Goal: Information Seeking & Learning: Learn about a topic

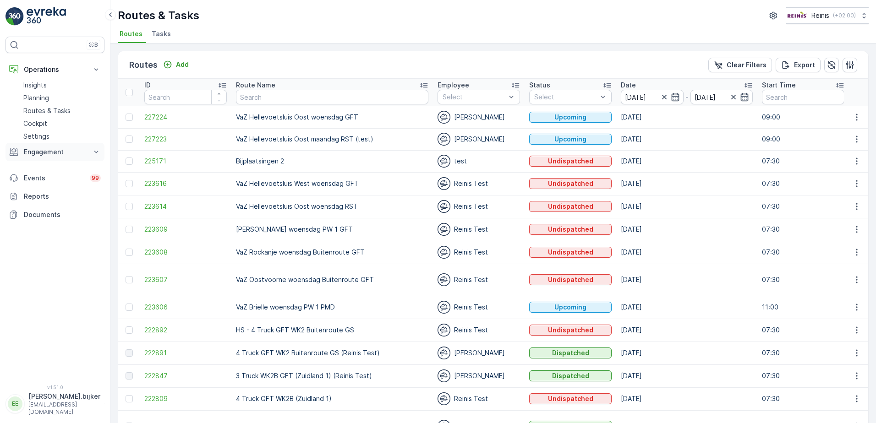
click at [34, 151] on p "Engagement" at bounding box center [55, 152] width 62 height 9
click at [43, 220] on p "Orders" at bounding box center [33, 218] width 21 height 9
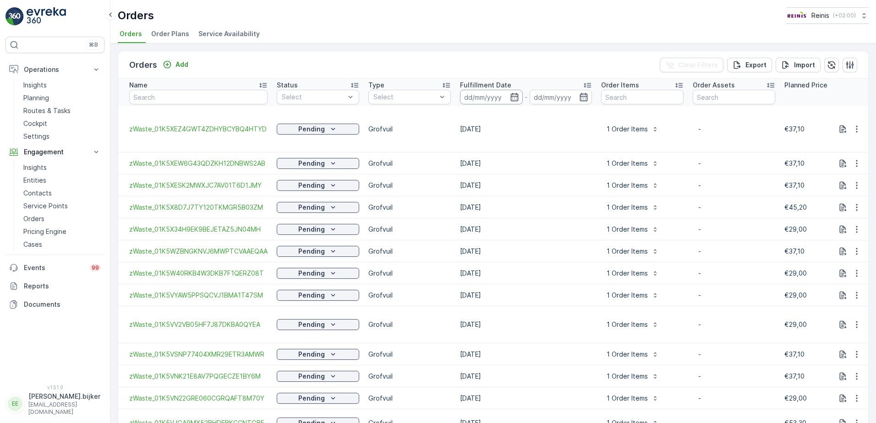
click at [513, 102] on input at bounding box center [491, 97] width 63 height 15
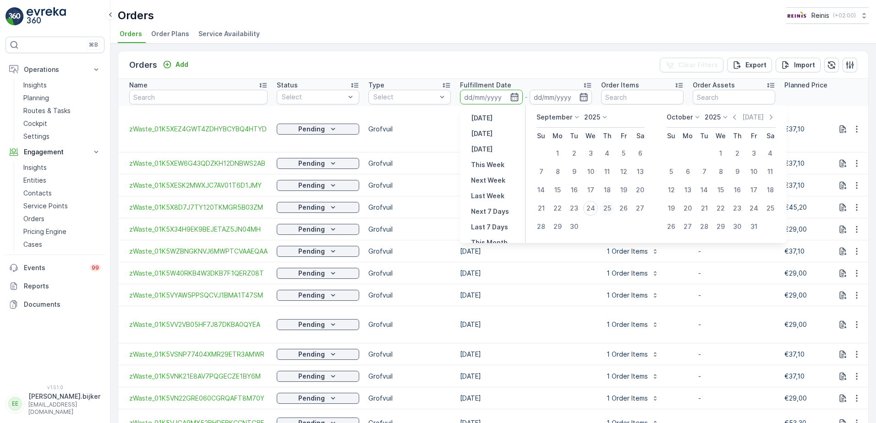
click at [606, 209] on div "25" at bounding box center [607, 208] width 15 height 15
type input "[DATE]"
click at [606, 209] on div "25" at bounding box center [607, 208] width 15 height 15
type input "[DATE]"
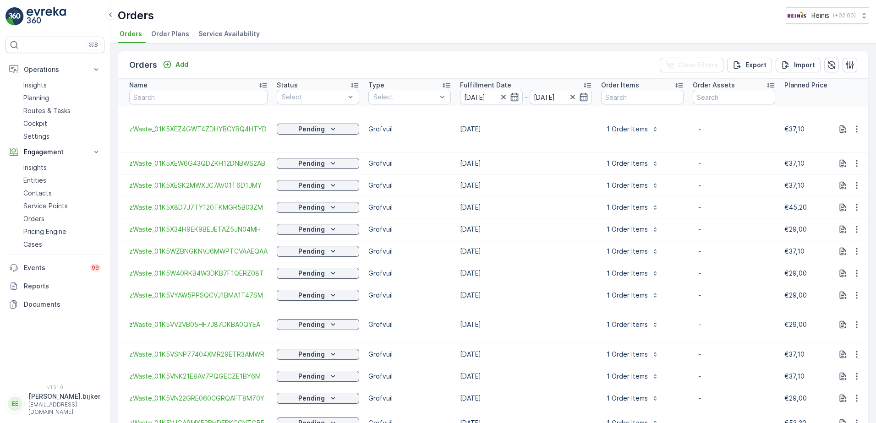
click at [606, 209] on button "1 Order Items" at bounding box center [632, 207] width 63 height 15
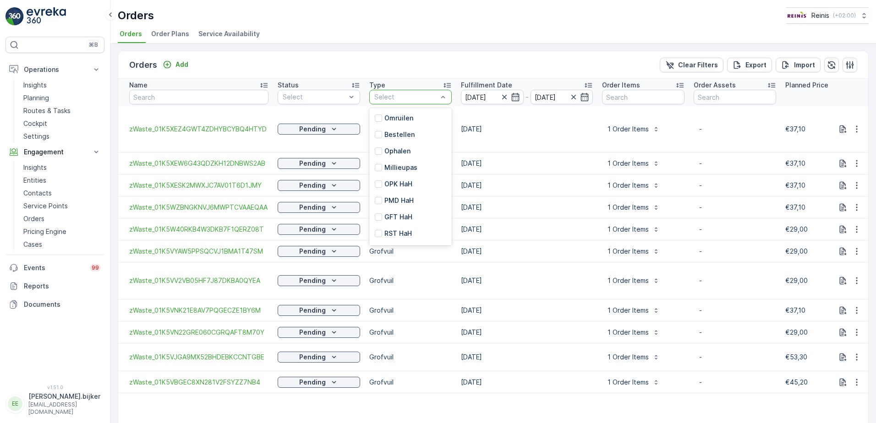
scroll to position [97, 0]
click at [409, 217] on div "Grofvuil" at bounding box center [410, 219] width 82 height 16
click at [243, 35] on span "Service Availability" at bounding box center [228, 33] width 61 height 9
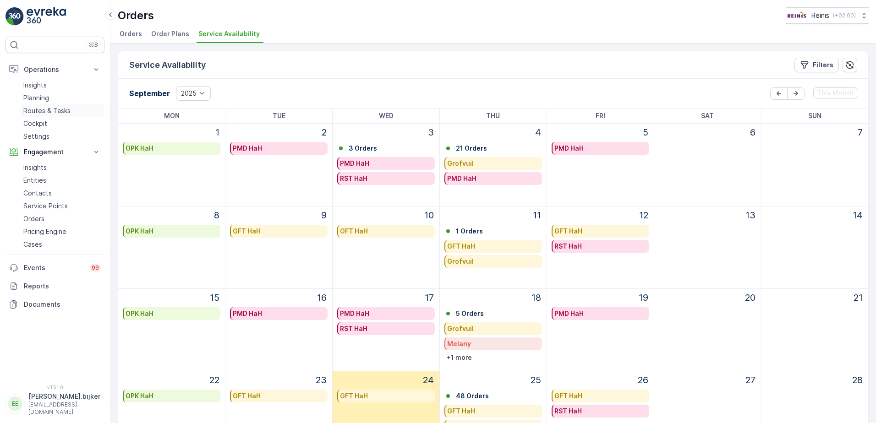
click at [41, 110] on p "Routes & Tasks" at bounding box center [46, 110] width 47 height 9
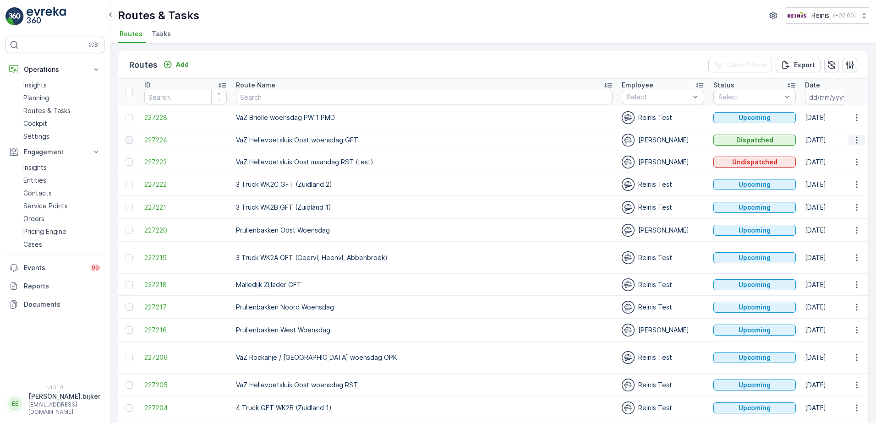
click at [857, 140] on icon "button" at bounding box center [856, 140] width 9 height 9
click at [853, 154] on span "See More Details" at bounding box center [835, 153] width 53 height 9
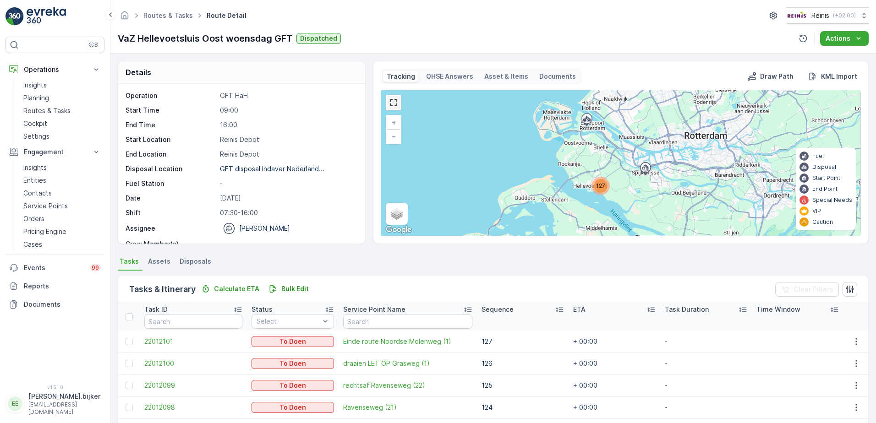
click at [398, 108] on link at bounding box center [394, 103] width 14 height 14
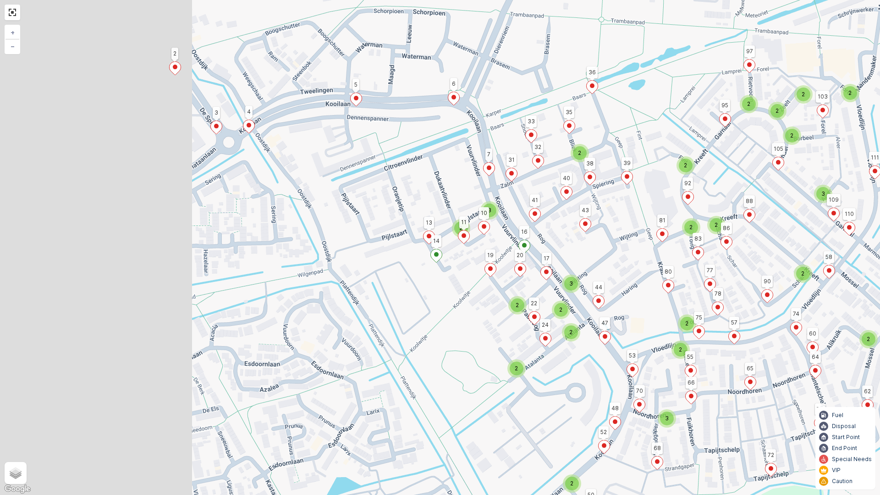
drag, startPoint x: 364, startPoint y: 259, endPoint x: 598, endPoint y: 249, distance: 234.4
click at [598, 249] on div "2 2 2 2 2 3 2 2 2 2 2 2 2 3 2 2 2 2 2 3 2 2 3 123 50 116 115 72 127 126 125 124…" at bounding box center [440, 247] width 880 height 495
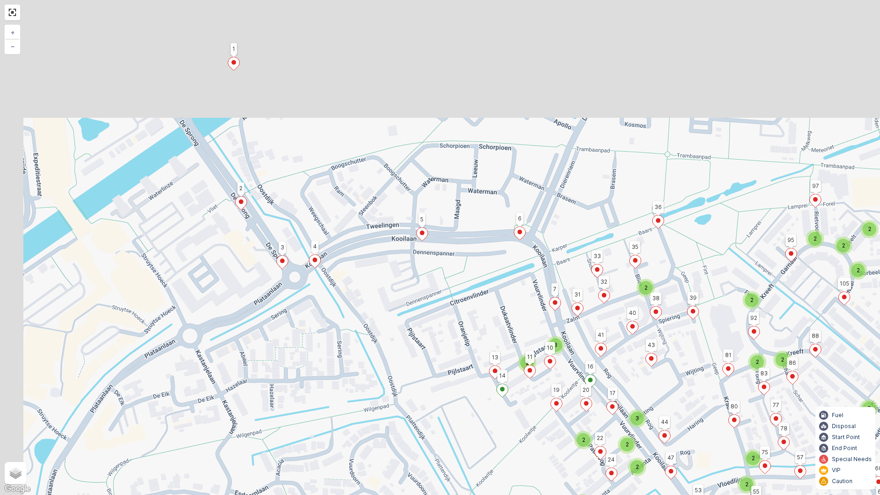
drag, startPoint x: 638, startPoint y: 175, endPoint x: 713, endPoint y: 311, distance: 155.9
click at [713, 311] on div "2 2 2 2 2 3 2 2 2 2 2 2 2 3 2 2 2 2 2 3 2 2 3 123 50 116 115 72 127 126 125 124…" at bounding box center [440, 247] width 880 height 495
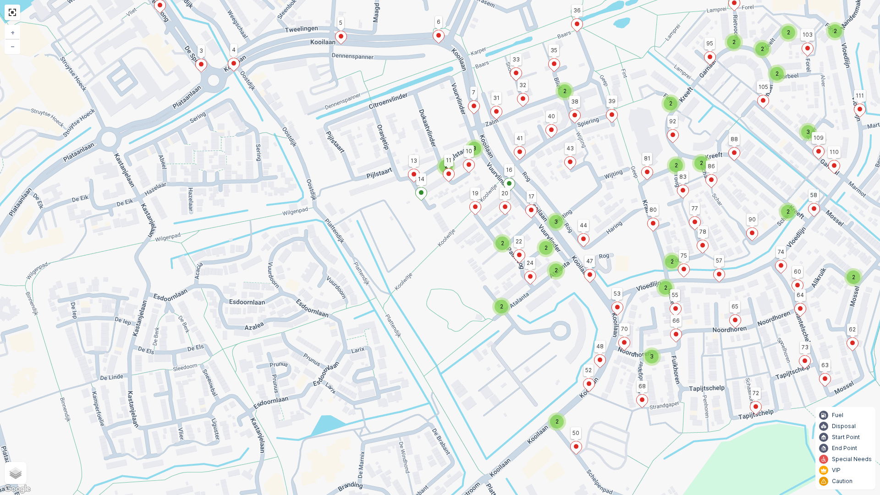
drag, startPoint x: 628, startPoint y: 368, endPoint x: 537, endPoint y: 166, distance: 221.7
click at [536, 165] on div "2 2 2 2 2 3 2 2 2 2 2 2 2 3 2 2 2 2 2 3 2 2 3 123 50 116 115 72 127 126 125 124…" at bounding box center [440, 247] width 880 height 495
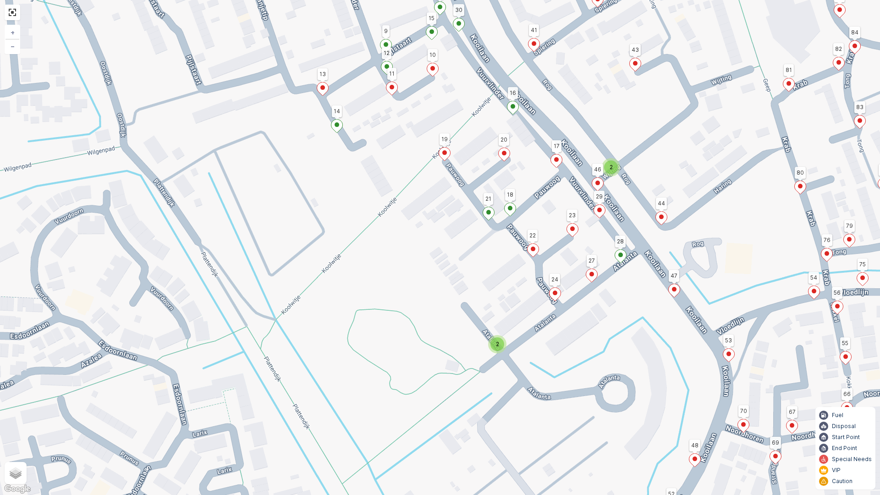
drag, startPoint x: 496, startPoint y: 288, endPoint x: 581, endPoint y: 307, distance: 86.8
click at [581, 307] on div "2 2 123 50 116 115 72 127 126 125 124 118 117 5 2 1 65 6 122 121 120 119 103 97…" at bounding box center [440, 247] width 880 height 495
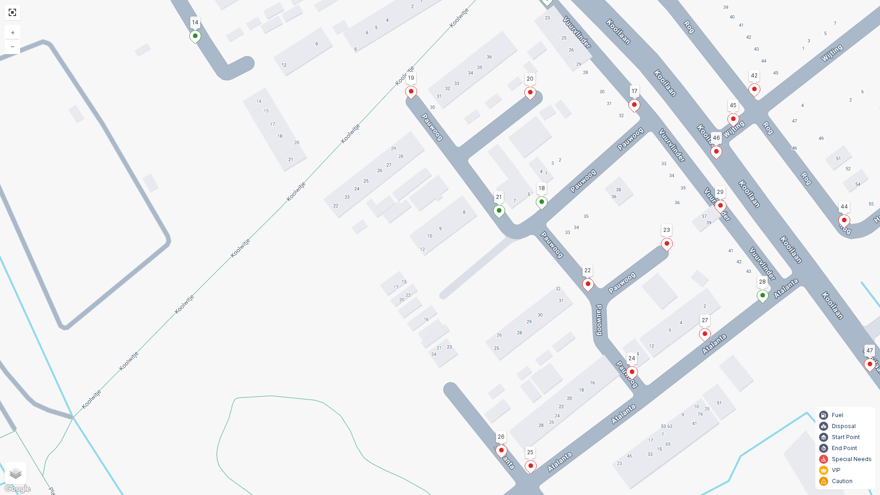
drag, startPoint x: 488, startPoint y: 228, endPoint x: 477, endPoint y: 240, distance: 15.6
click at [477, 240] on div "123 50 116 115 72 127 126 125 124 118 117 5 2 1 65 6 122 121 120 119 103 97 95 …" at bounding box center [440, 247] width 880 height 495
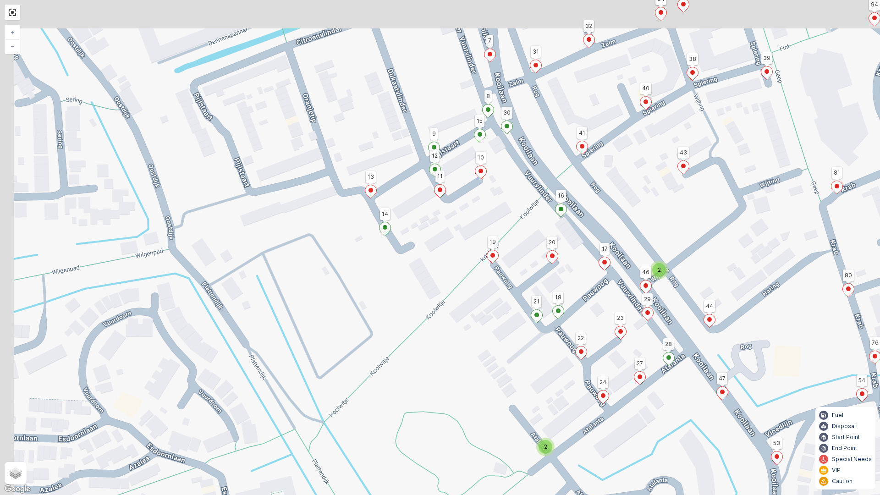
drag, startPoint x: 471, startPoint y: 209, endPoint x: 523, endPoint y: 307, distance: 111.1
click at [521, 306] on div "2 2 123 50 116 115 72 127 126 125 124 118 117 5 2 1 65 6 122 121 120 119 103 97…" at bounding box center [440, 247] width 880 height 495
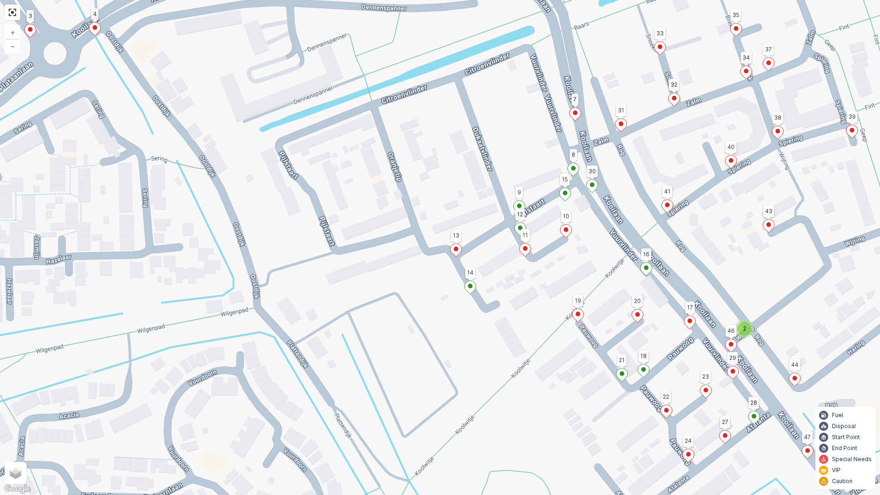
drag, startPoint x: 505, startPoint y: 234, endPoint x: 561, endPoint y: 272, distance: 68.3
click at [561, 272] on div "2 2 123 50 116 115 72 127 126 125 124 118 117 5 2 1 65 6 122 121 120 119 103 97…" at bounding box center [440, 247] width 880 height 495
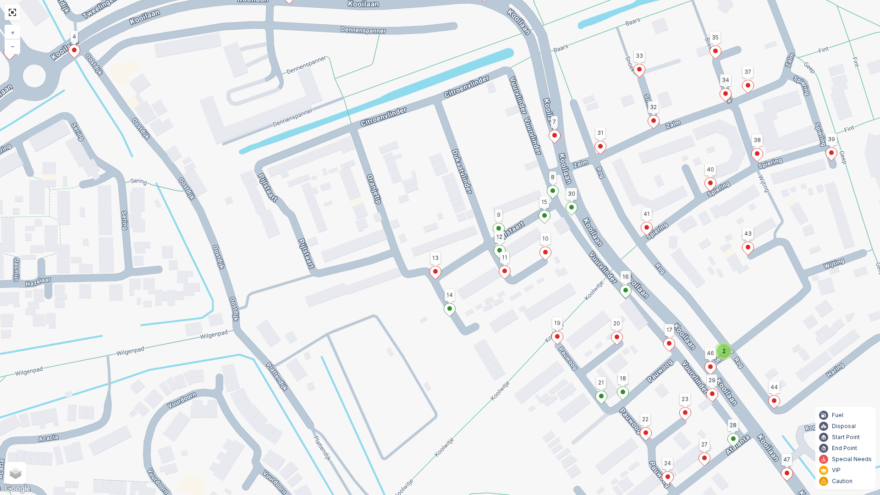
drag, startPoint x: 589, startPoint y: 253, endPoint x: 568, endPoint y: 276, distance: 30.5
click at [568, 276] on div "2 2 123 50 116 115 72 127 126 125 124 118 117 5 2 1 65 6 122 121 120 119 103 97…" at bounding box center [440, 247] width 880 height 495
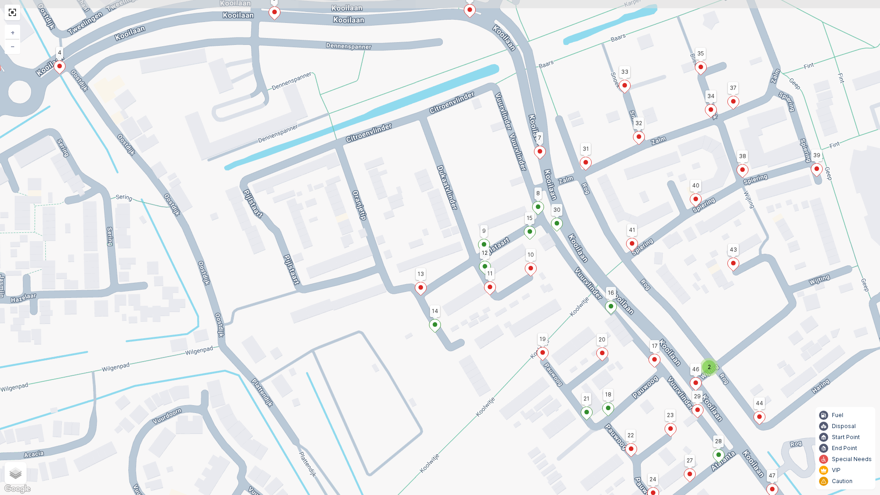
drag, startPoint x: 595, startPoint y: 260, endPoint x: 589, endPoint y: 265, distance: 7.8
click at [589, 265] on div "2 2 123 50 116 115 72 127 126 125 124 118 117 5 2 1 65 6 122 121 120 119 103 97…" at bounding box center [440, 247] width 880 height 495
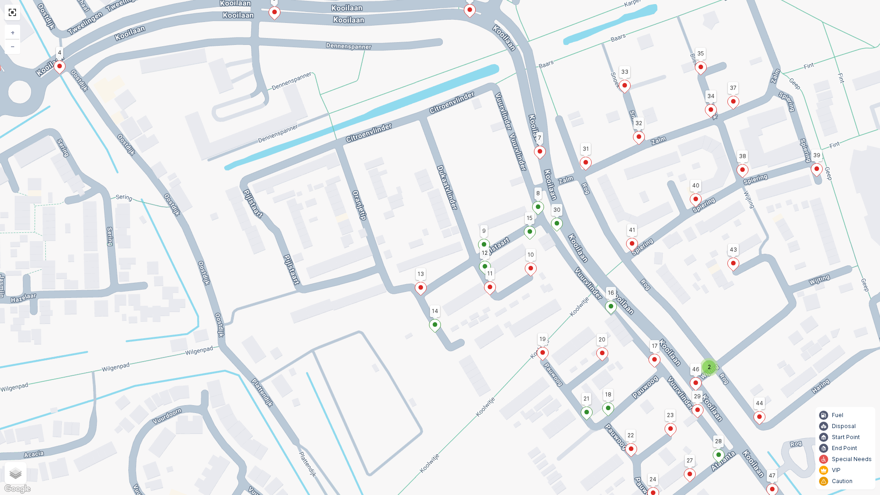
click at [555, 227] on icon at bounding box center [556, 224] width 11 height 13
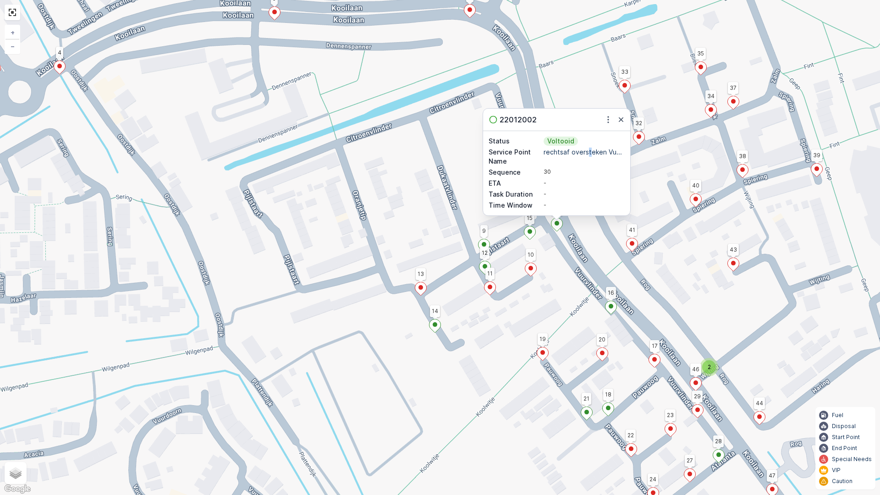
click at [589, 152] on p "rechtsaf oversteken Vu..." at bounding box center [583, 152] width 81 height 9
drag, startPoint x: 590, startPoint y: 152, endPoint x: 654, endPoint y: 164, distance: 65.8
click at [654, 164] on div "2 2 123 50 116 115 72 127 126 125 124 118 117 5 2 1 65 6 122 121 120 119 103 97…" at bounding box center [440, 247] width 880 height 495
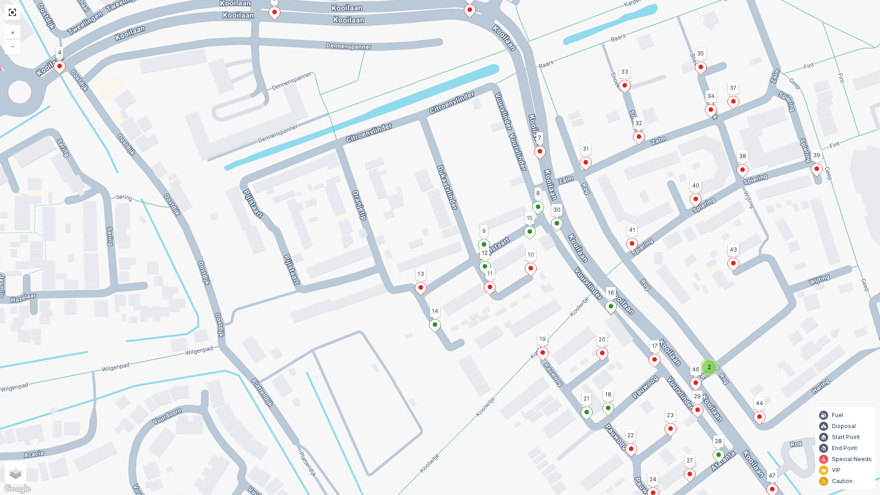
click at [613, 307] on ellipse at bounding box center [611, 306] width 5 height 5
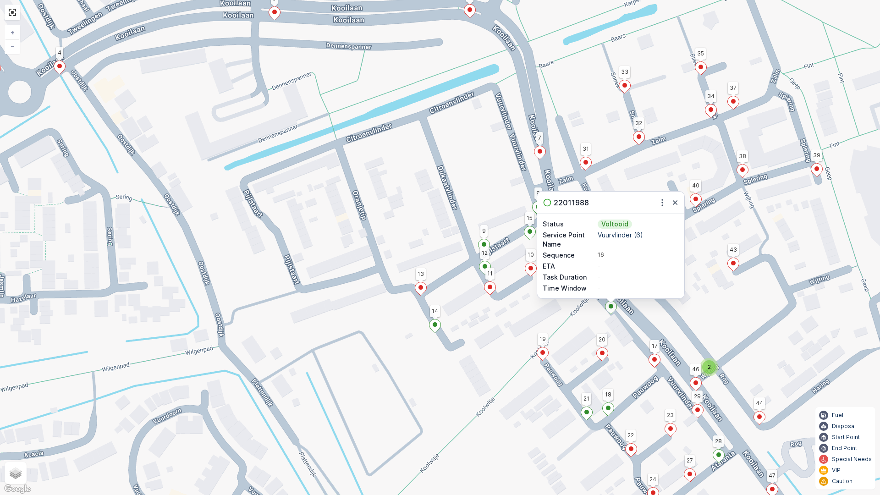
click at [727, 297] on div "2 2 123 50 116 115 72 127 126 125 124 118 117 5 2 1 65 6 122 121 120 119 103 97…" at bounding box center [440, 247] width 880 height 495
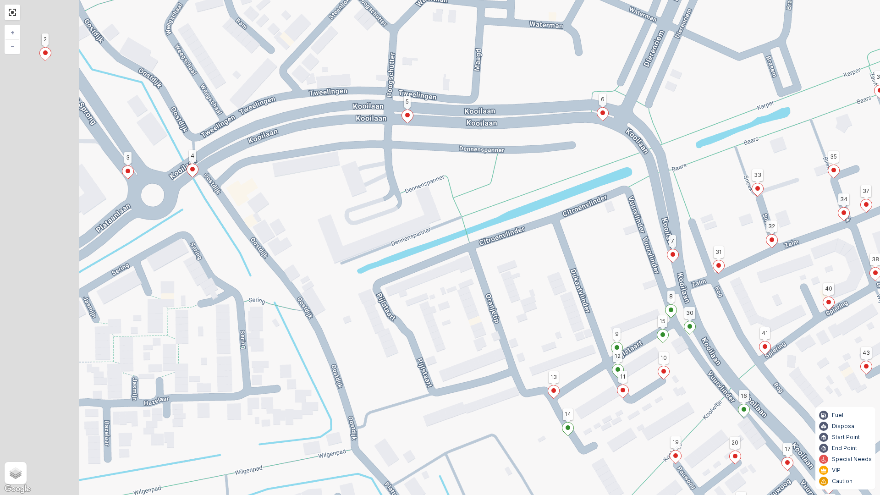
drag, startPoint x: 62, startPoint y: 208, endPoint x: 170, endPoint y: 286, distance: 133.3
click at [170, 286] on div "2 2 123 50 116 115 72 127 126 125 124 118 117 5 2 1 65 6 122 121 120 119 103 97…" at bounding box center [440, 247] width 880 height 495
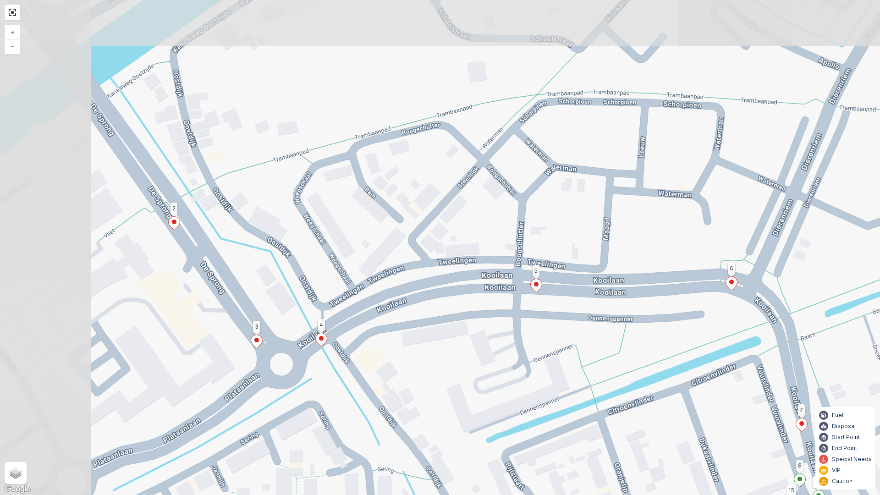
drag, startPoint x: 368, startPoint y: 208, endPoint x: 399, endPoint y: 258, distance: 58.9
click at [399, 258] on div "2 2 123 50 116 115 72 127 126 125 124 118 117 5 2 1 65 6 122 121 120 119 103 97…" at bounding box center [440, 247] width 880 height 495
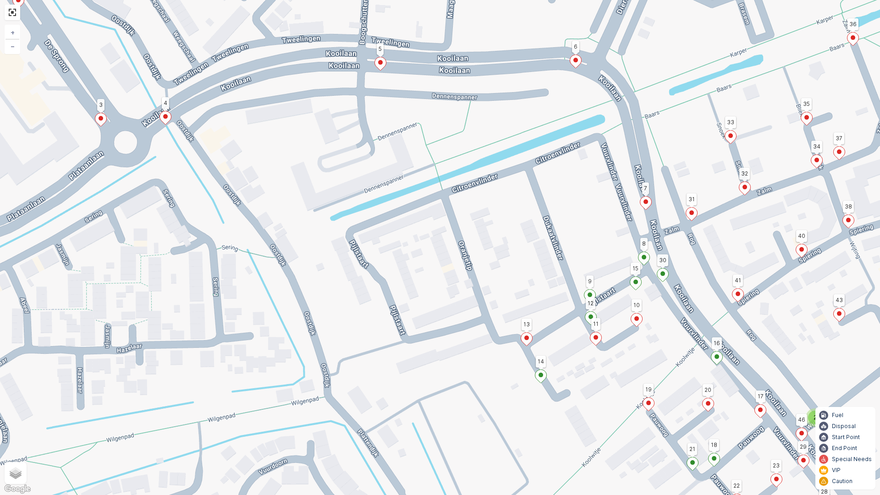
drag, startPoint x: 516, startPoint y: 333, endPoint x: 360, endPoint y: 111, distance: 271.0
click at [360, 111] on div "2 2 123 50 116 115 72 127 126 125 124 118 117 5 2 1 65 6 122 121 120 119 103 97…" at bounding box center [440, 247] width 880 height 495
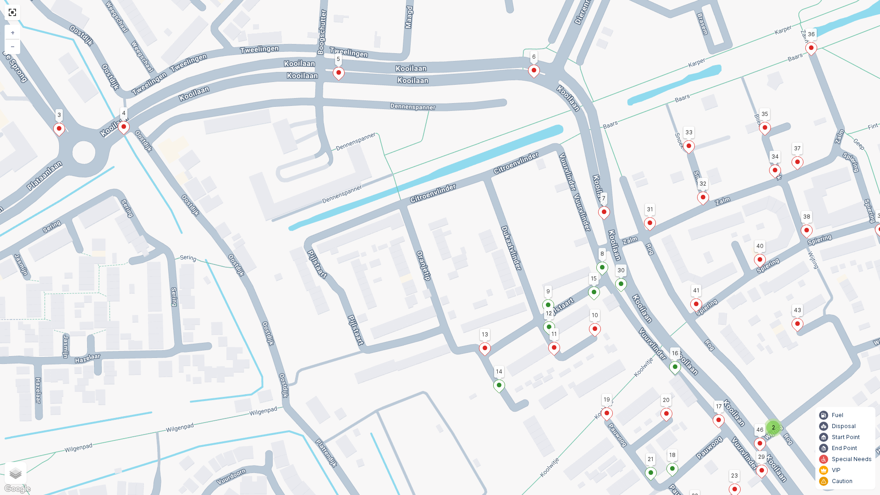
drag, startPoint x: 549, startPoint y: 191, endPoint x: 492, endPoint y: 188, distance: 56.9
click at [500, 193] on div "2 2 123 50 116 115 72 127 126 125 124 118 117 5 2 1 65 6 122 121 120 119 103 97…" at bounding box center [440, 247] width 880 height 495
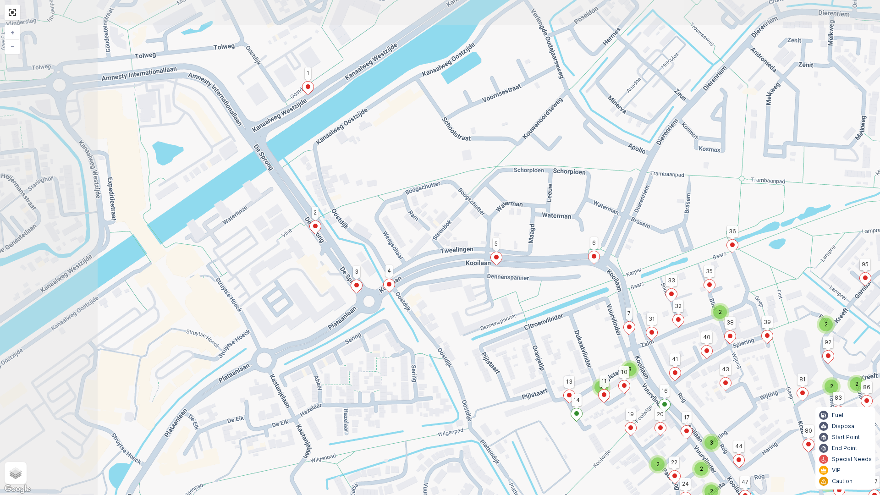
drag, startPoint x: 318, startPoint y: 94, endPoint x: 454, endPoint y: 242, distance: 200.4
click at [454, 242] on div "2 2 2 2 2 3 2 2 2 2 2 2 2 3 2 2 2 2 2 3 2 2 3 123 50 116 115 72 127 126 125 124…" at bounding box center [440, 247] width 880 height 495
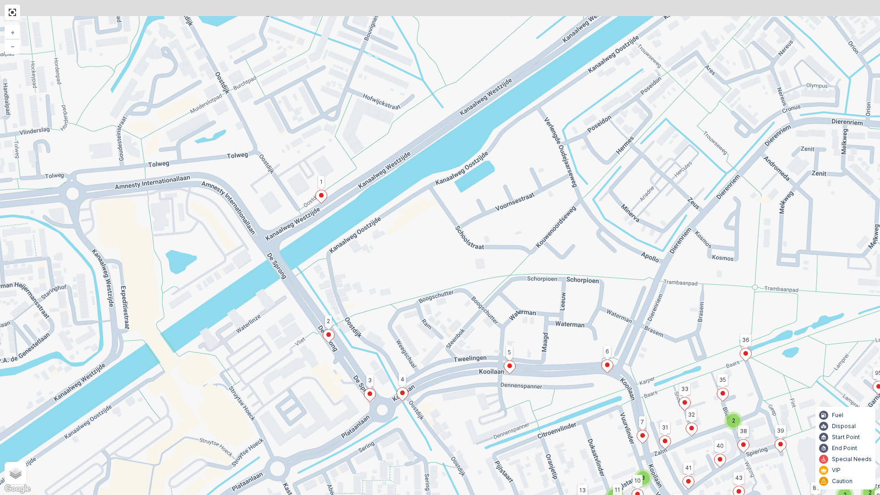
drag, startPoint x: 529, startPoint y: 137, endPoint x: 540, endPoint y: 225, distance: 88.3
click at [540, 225] on div "2 2 2 2 2 3 2 2 2 2 2 2 2 3 2 2 2 2 2 3 2 2 3 123 50 116 115 72 127 126 125 124…" at bounding box center [440, 247] width 880 height 495
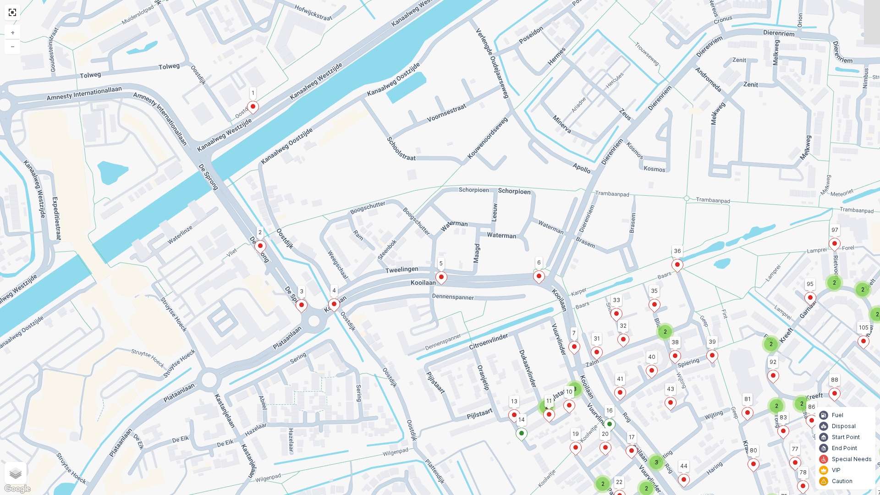
drag, startPoint x: 448, startPoint y: 143, endPoint x: 405, endPoint y: 120, distance: 48.2
click at [428, 132] on div "2 2 2 2 2 3 2 2 2 2 2 2 2 3 2 2 2 2 2 3 2 2 3 123 50 116 115 72 127 126 125 124…" at bounding box center [440, 247] width 880 height 495
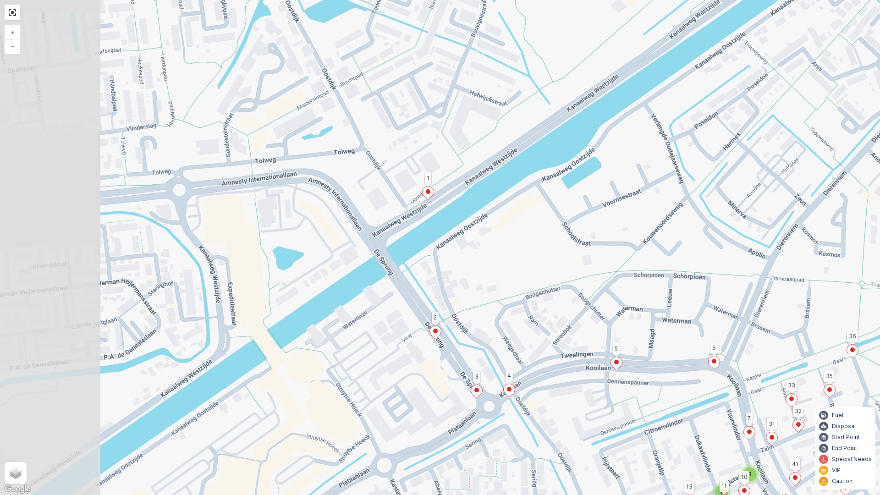
drag, startPoint x: 356, startPoint y: 117, endPoint x: 571, endPoint y: 246, distance: 251.3
click at [571, 246] on div "2 2 2 2 2 3 2 2 2 2 2 2 2 3 2 2 2 2 2 3 2 2 3 123 50 116 115 72 127 126 125 124…" at bounding box center [440, 247] width 880 height 495
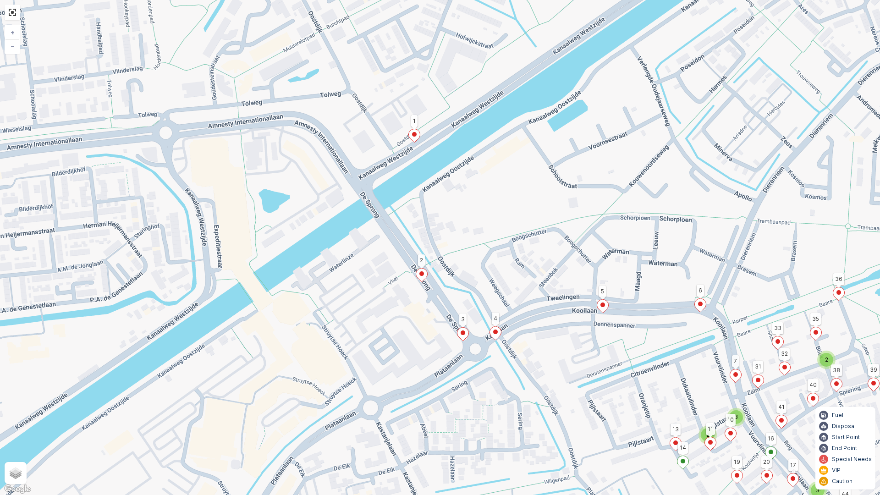
drag, startPoint x: 510, startPoint y: 248, endPoint x: 503, endPoint y: 210, distance: 39.2
click at [503, 210] on div "2 2 2 2 2 3 2 2 2 2 2 2 2 3 2 2 2 2 2 3 2 2 3 123 50 116 115 72 127 126 125 124…" at bounding box center [440, 247] width 880 height 495
click at [412, 136] on icon at bounding box center [414, 135] width 11 height 13
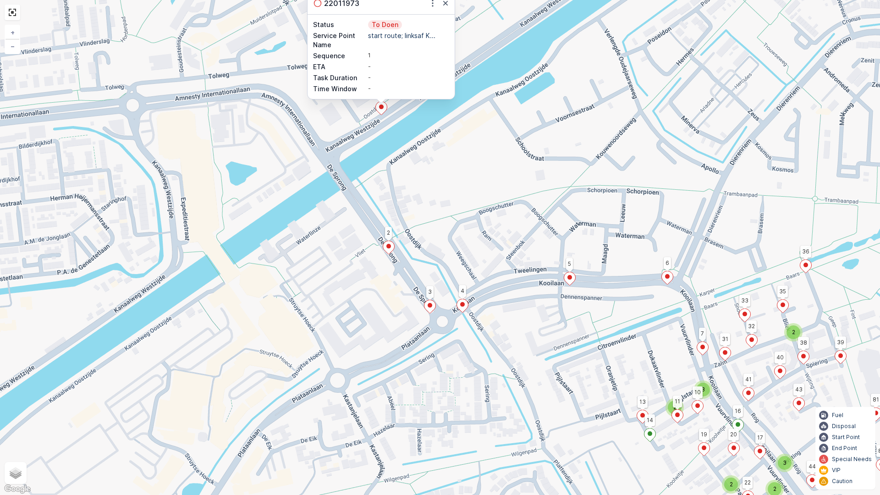
drag, startPoint x: 564, startPoint y: 192, endPoint x: 530, endPoint y: 160, distance: 46.0
click at [530, 160] on div "2 2 2 2 2 3 2 2 2 2 2 2 2 3 2 2 2 2 2 3 2 2 3 123 50 116 115 72 127 126 125 124…" at bounding box center [440, 247] width 880 height 495
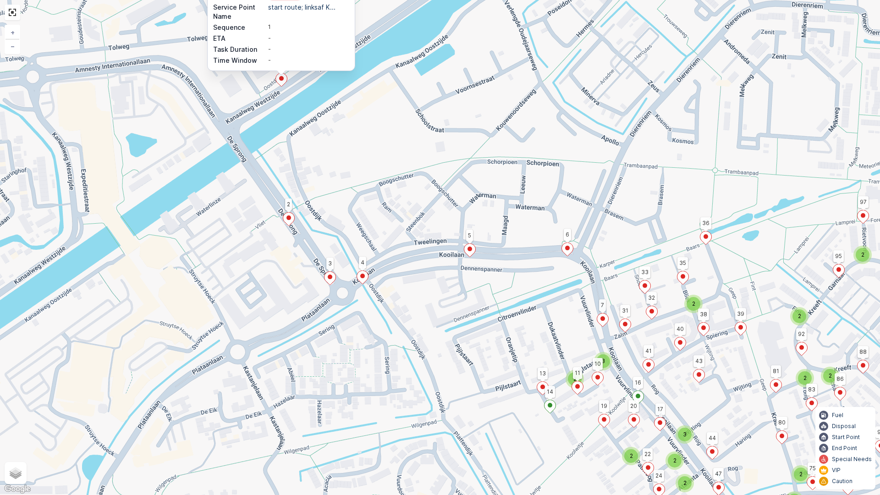
drag, startPoint x: 626, startPoint y: 404, endPoint x: 539, endPoint y: 378, distance: 90.9
click at [539, 378] on div "2 2 2 2 2 3 2 2 2 2 2 2 2 3 2 2 2 2 2 3 2 2 3 123 50 116 115 72 127 126 125 124…" at bounding box center [440, 247] width 880 height 495
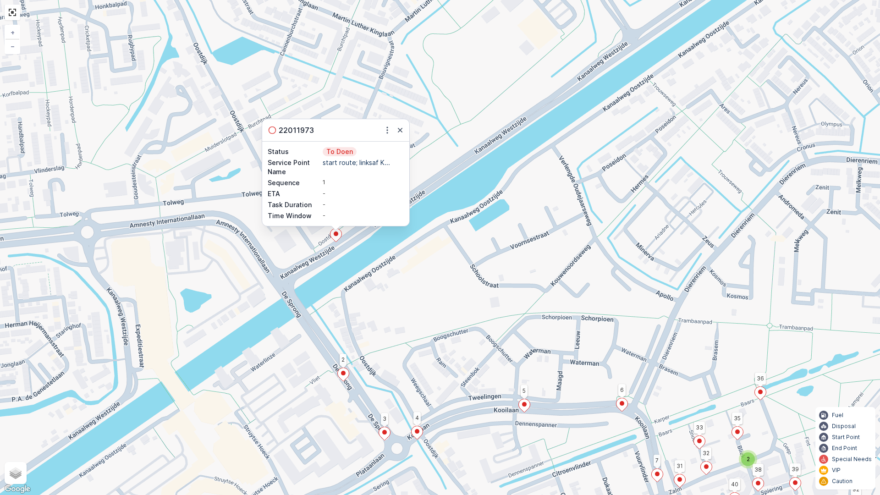
drag, startPoint x: 471, startPoint y: 160, endPoint x: 514, endPoint y: 248, distance: 97.3
click at [514, 248] on div "2 2 2 2 2 3 2 2 2 2 2 2 2 3 2 2 2 2 2 3 2 2 3 123 50 116 115 72 127 126 125 124…" at bounding box center [440, 247] width 880 height 495
click at [402, 132] on icon "button" at bounding box center [400, 130] width 5 height 5
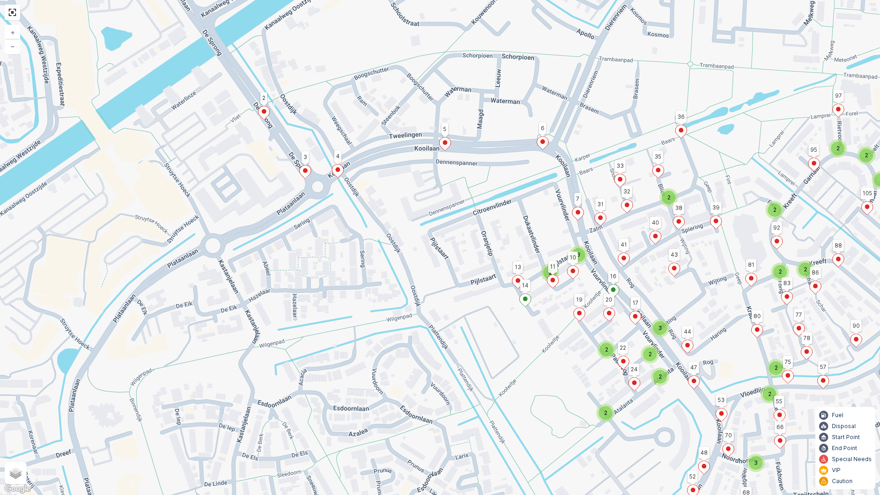
drag, startPoint x: 584, startPoint y: 285, endPoint x: 529, endPoint y: 67, distance: 224.8
click at [529, 67] on div "2 2 2 2 2 3 2 2 2 2 2 2 2 3 2 2 2 2 2 3 2 2 3 123 50 116 115 72 127 126 125 124…" at bounding box center [440, 247] width 880 height 495
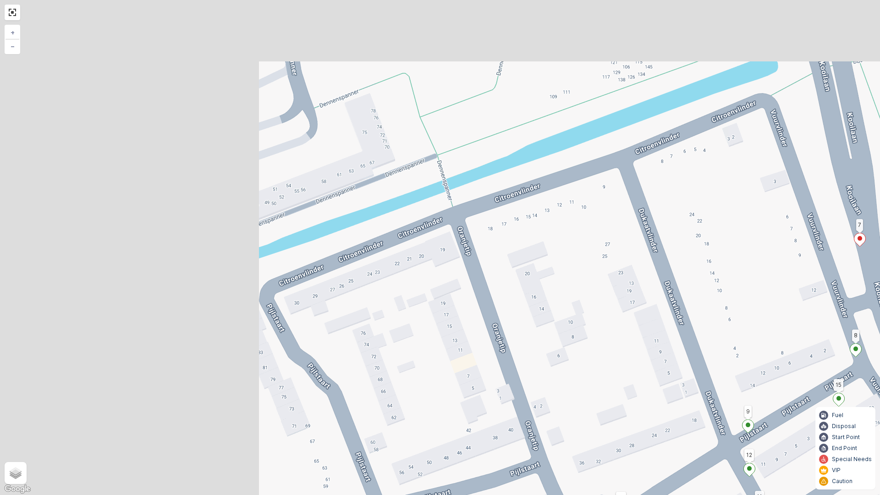
drag, startPoint x: 212, startPoint y: 166, endPoint x: 719, endPoint y: 386, distance: 552.7
click at [719, 387] on div "123 50 116 115 72 127 126 125 124 118 117 5 2 1 65 6 122 121 120 119 103 97 95 …" at bounding box center [440, 247] width 880 height 495
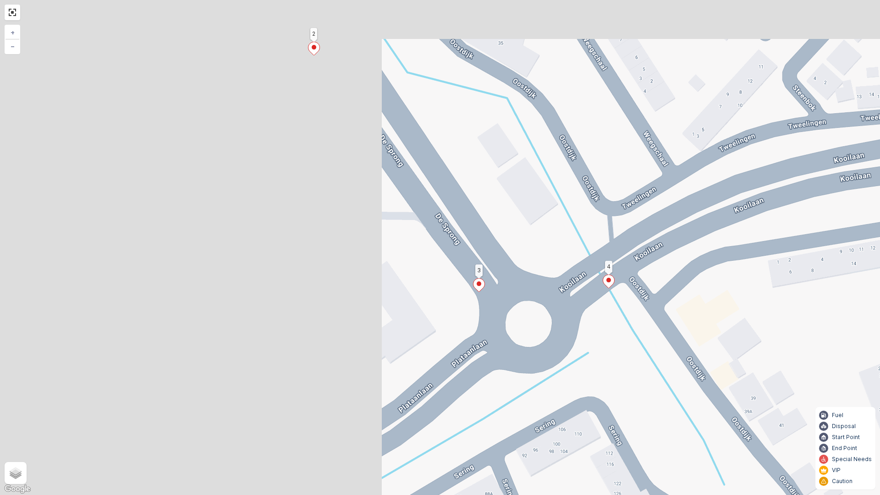
drag, startPoint x: 270, startPoint y: 242, endPoint x: 638, endPoint y: 295, distance: 372.2
click at [718, 358] on div "123 50 116 115 72 127 126 125 124 118 117 5 2 1 65 6 122 121 120 119 103 97 95 …" at bounding box center [440, 247] width 880 height 495
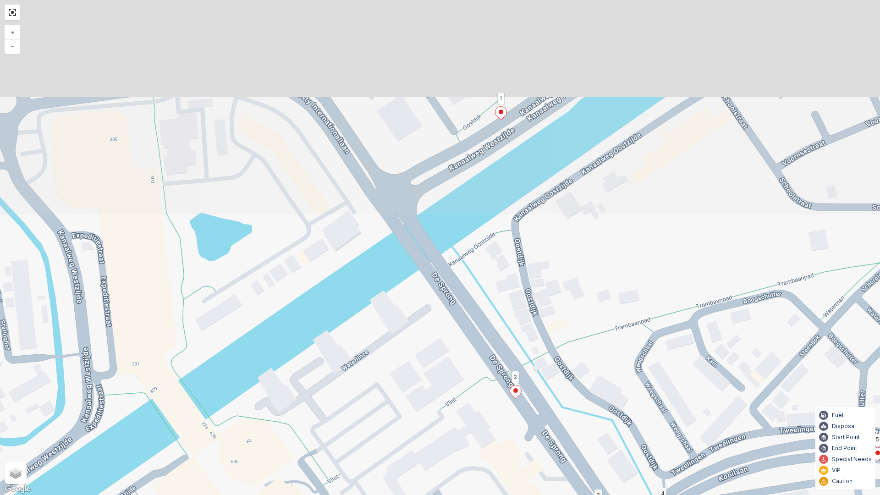
drag, startPoint x: 565, startPoint y: 112, endPoint x: 598, endPoint y: 334, distance: 224.2
click at [598, 334] on div "2 2 123 50 116 115 72 127 126 125 124 118 117 5 2 1 65 6 122 121 120 119 103 97…" at bounding box center [440, 247] width 880 height 495
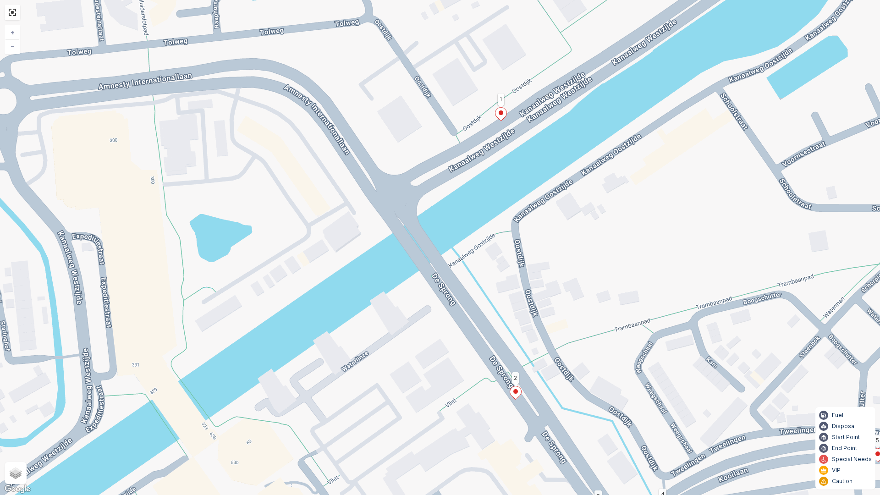
click at [876, 51] on div "2 2 123 50 116 115 72 127 126 125 124 118 117 5 2 1 65 6 122 121 120 119 103 97…" at bounding box center [440, 247] width 880 height 495
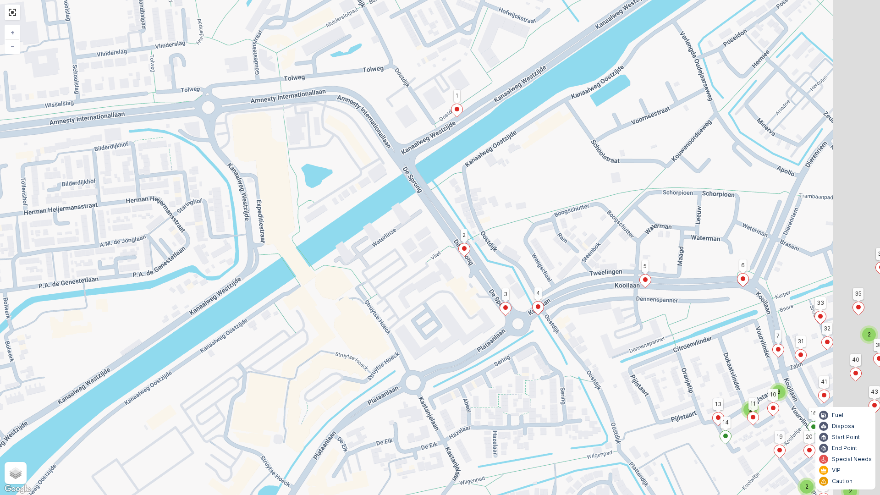
click at [620, 282] on div "2 2 2 2 2 3 2 2 2 2 2 2 2 3 2 2 2 2 2 3 2 2 3 123 50 116 115 72 127 126 125 124…" at bounding box center [440, 247] width 880 height 495
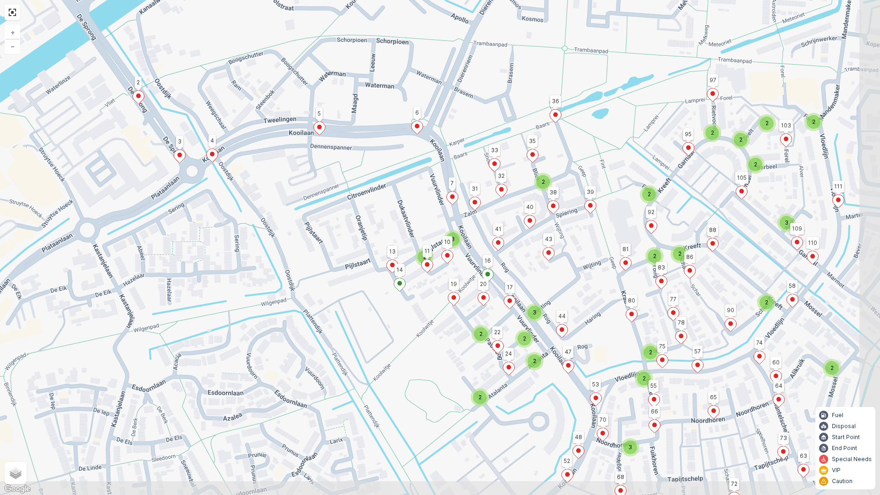
drag, startPoint x: 646, startPoint y: 380, endPoint x: 320, endPoint y: 228, distance: 359.8
click at [320, 228] on div "2 2 2 2 2 3 2 2 2 2 2 2 2 3 2 2 2 2 2 3 2 2 3 123 50 116 115 72 127 126 125 124…" at bounding box center [440, 247] width 880 height 495
